Goal: Navigation & Orientation: Find specific page/section

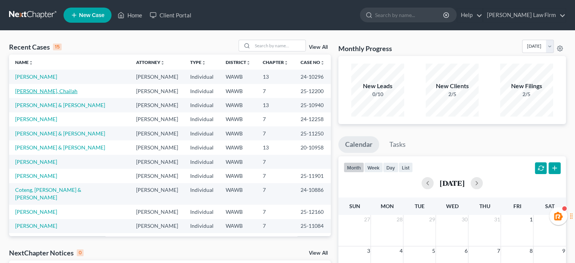
click at [39, 90] on link "[PERSON_NAME], Chailah" at bounding box center [46, 91] width 62 height 6
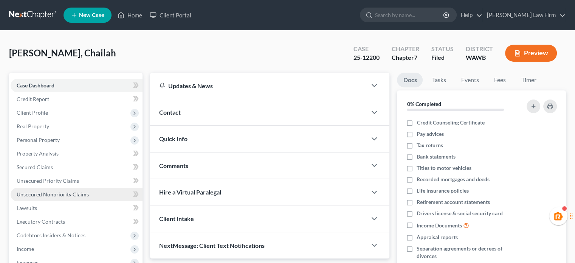
click at [45, 191] on span "Unsecured Nonpriority Claims" at bounding box center [53, 194] width 72 height 6
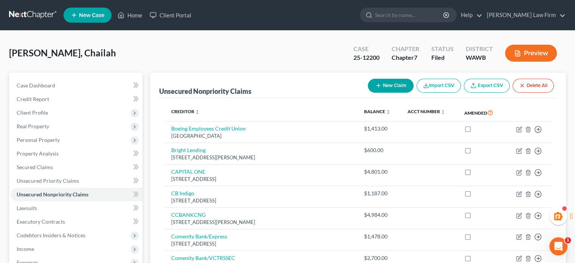
click at [19, 14] on link at bounding box center [33, 15] width 48 height 14
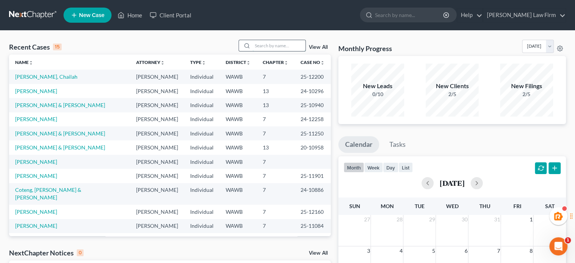
click at [256, 43] on input "search" at bounding box center [279, 45] width 53 height 11
type input "key"
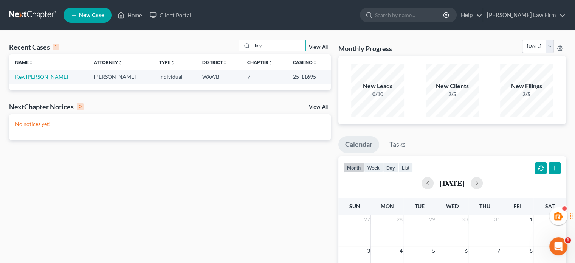
click at [35, 78] on link "Key, [PERSON_NAME]" at bounding box center [41, 76] width 53 height 6
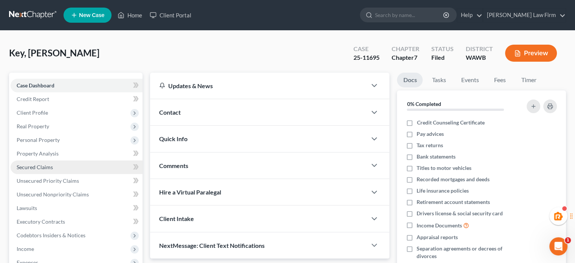
click at [52, 164] on span "Secured Claims" at bounding box center [35, 167] width 36 height 6
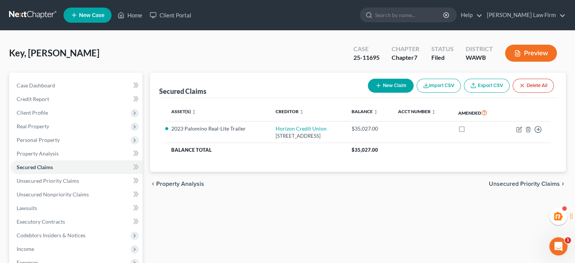
click at [33, 22] on nav "Home New Case Client Portal Skelton Law Firm haley@skeltonlawfirms.com My Accou…" at bounding box center [287, 15] width 575 height 30
click at [33, 13] on link at bounding box center [33, 15] width 48 height 14
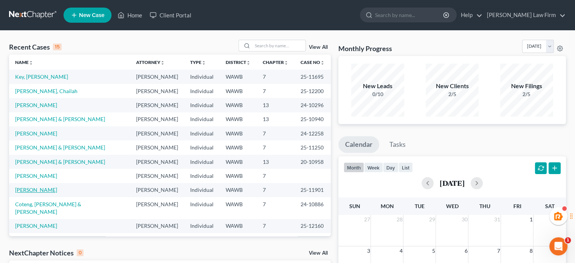
click at [47, 188] on link "[PERSON_NAME]" at bounding box center [36, 190] width 42 height 6
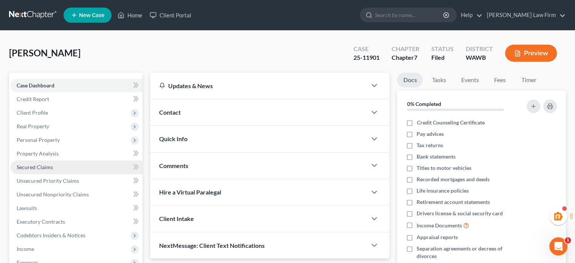
click at [49, 167] on span "Secured Claims" at bounding box center [35, 167] width 36 height 6
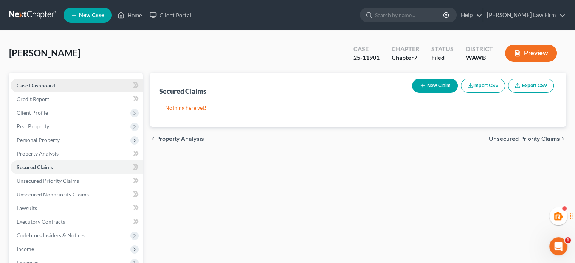
click at [48, 85] on span "Case Dashboard" at bounding box center [36, 85] width 39 height 6
